Goal: Information Seeking & Learning: Learn about a topic

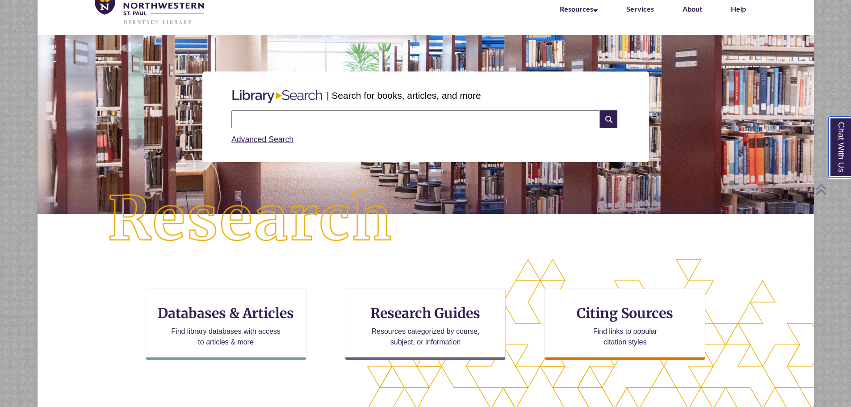
scroll to position [179, 0]
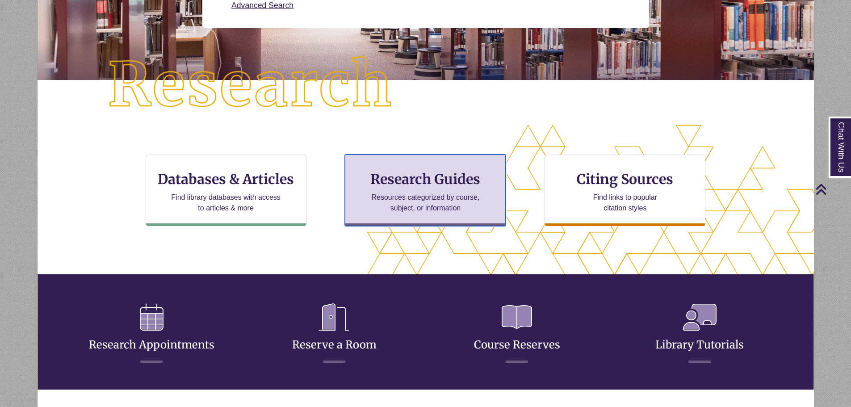
click at [422, 183] on h3 "Research Guides" at bounding box center [425, 179] width 146 height 17
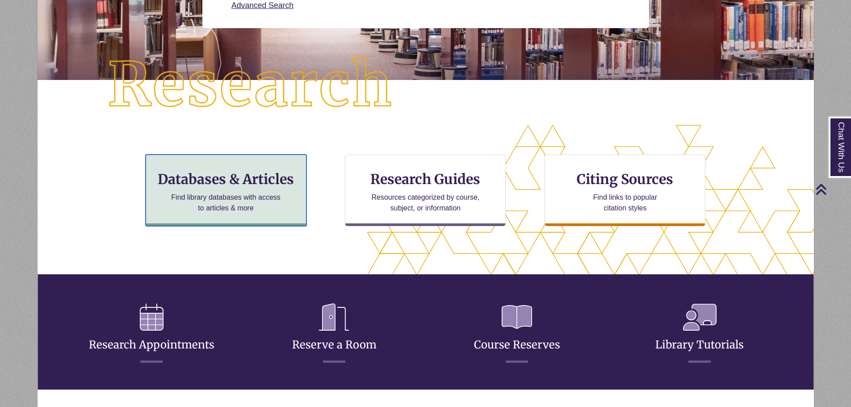
click at [259, 182] on h3 "Databases & Articles" at bounding box center [226, 179] width 146 height 17
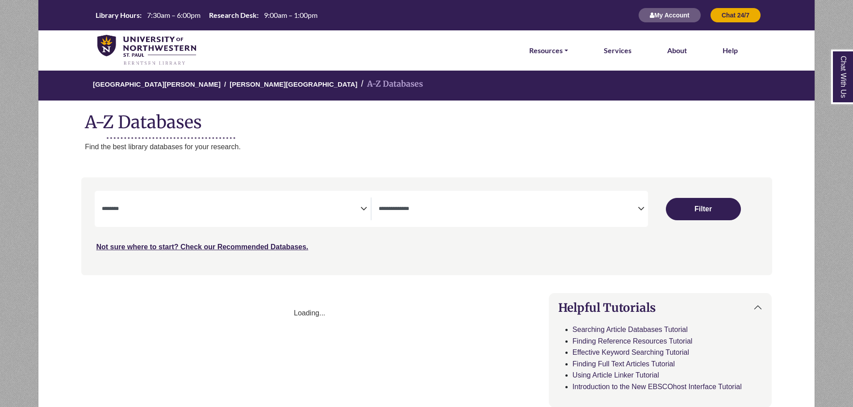
select select "Database Subject Filter"
select select "Database Types Filter"
select select "Database Subject Filter"
select select "Database Types Filter"
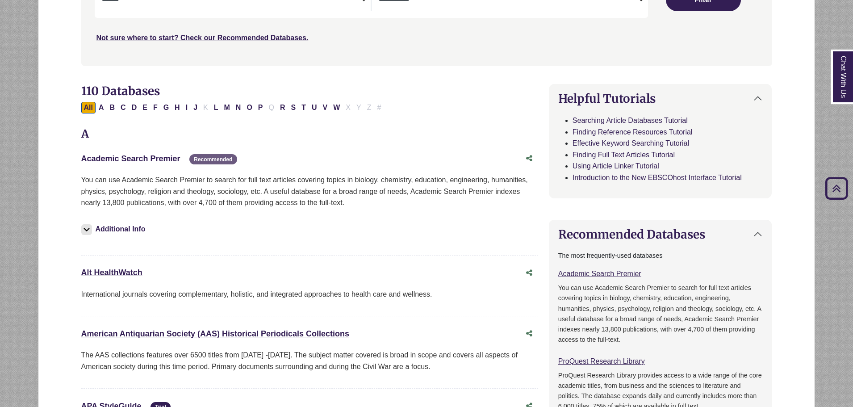
scroll to position [223, 0]
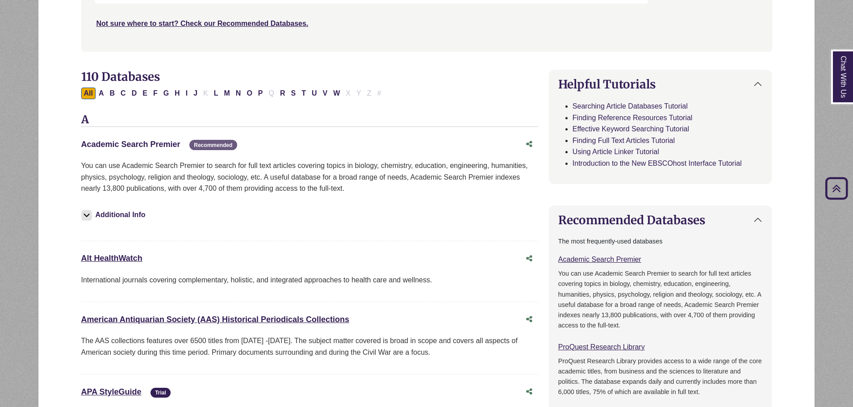
click at [147, 147] on link "Academic Search Premier This link opens in a new window" at bounding box center [130, 144] width 99 height 9
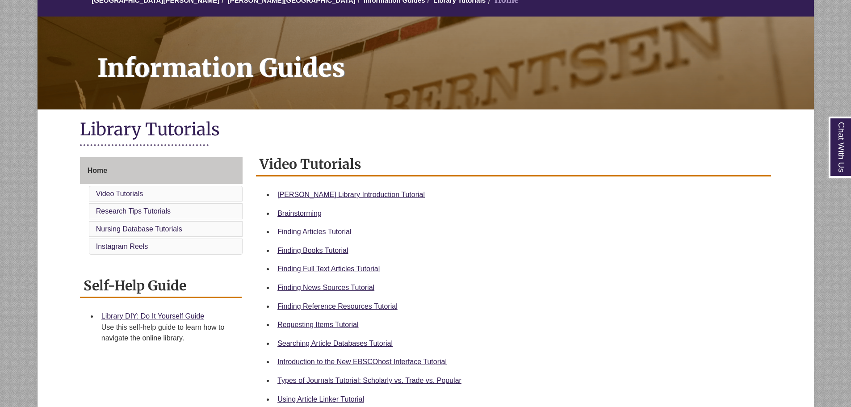
scroll to position [134, 0]
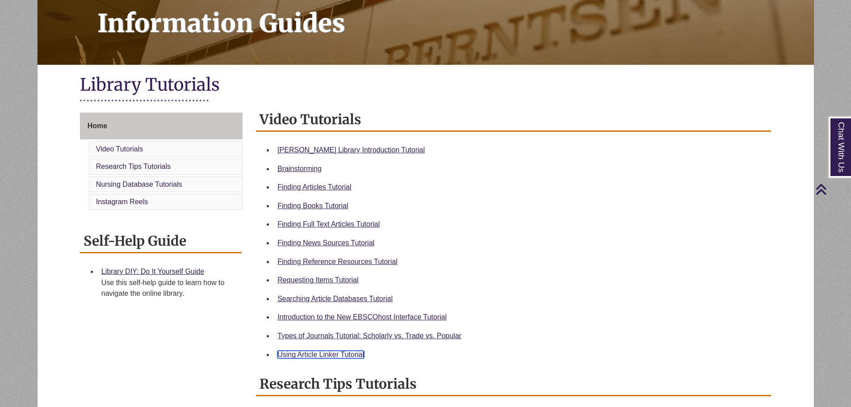
click at [310, 355] on link "Using Article Linker Tutorial" at bounding box center [320, 355] width 87 height 8
